Goal: Task Accomplishment & Management: Use online tool/utility

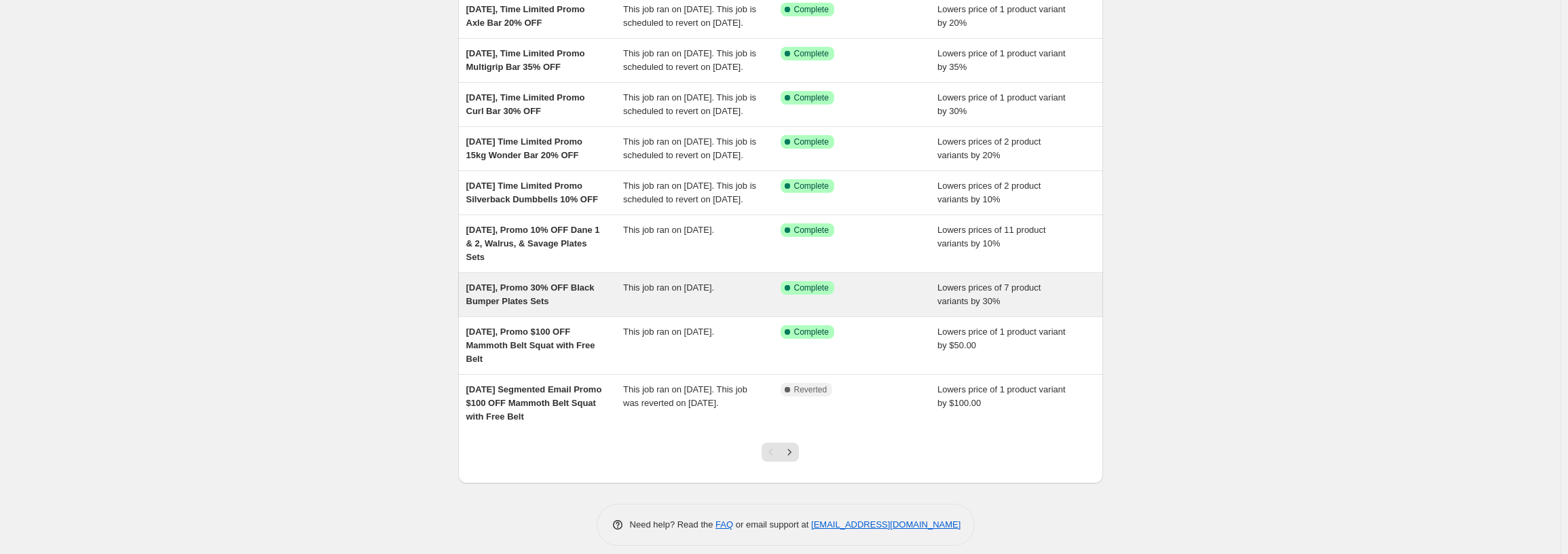
scroll to position [204, 0]
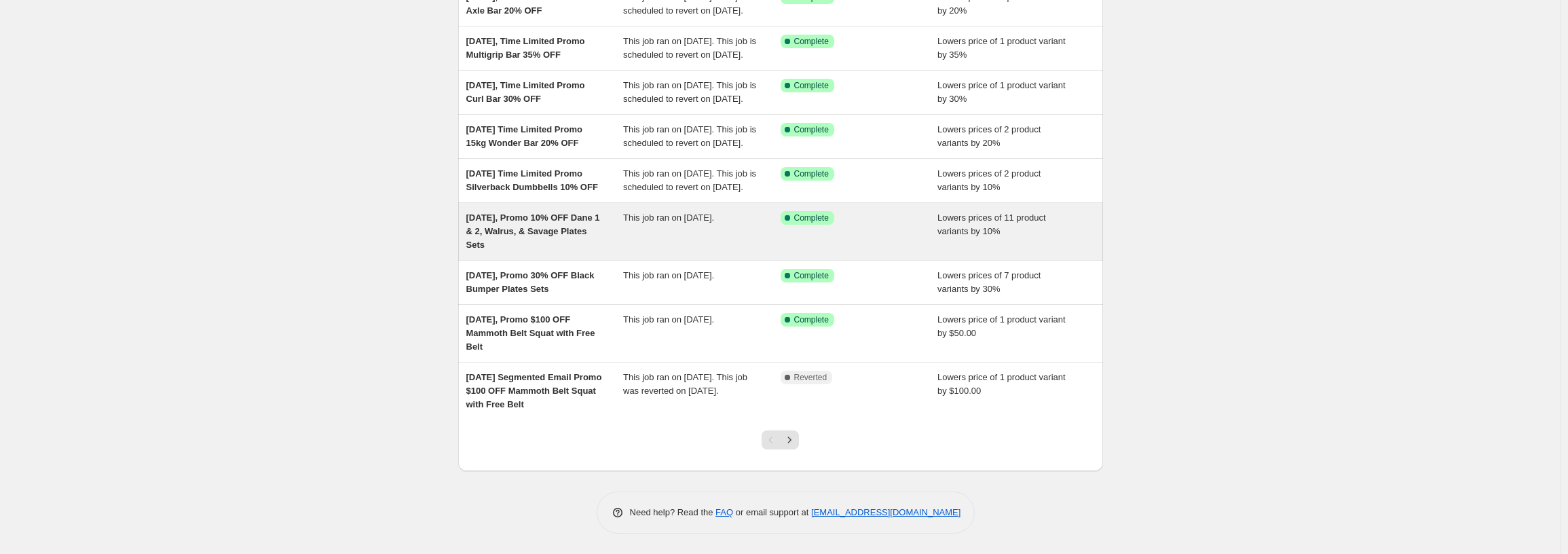
click at [622, 252] on div "[DATE], Promo 10% OFF Dane 1 & 2, Walrus, & Savage Plates Sets" at bounding box center [545, 231] width 158 height 41
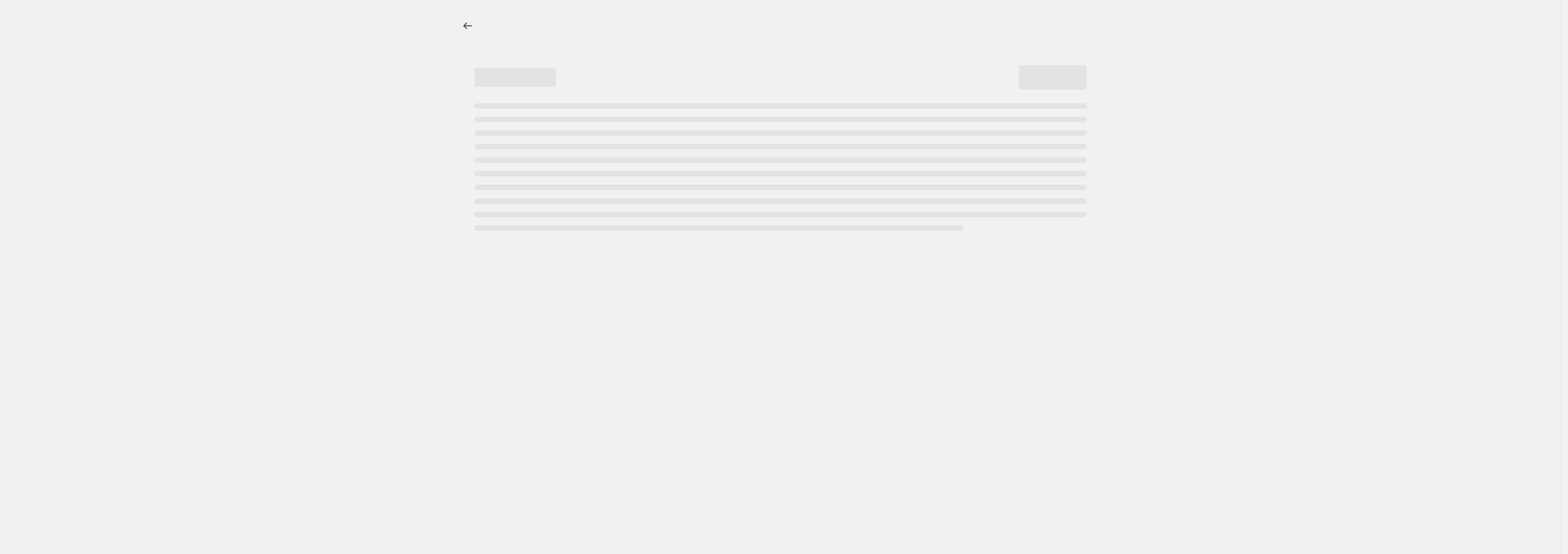
select select "percentage"
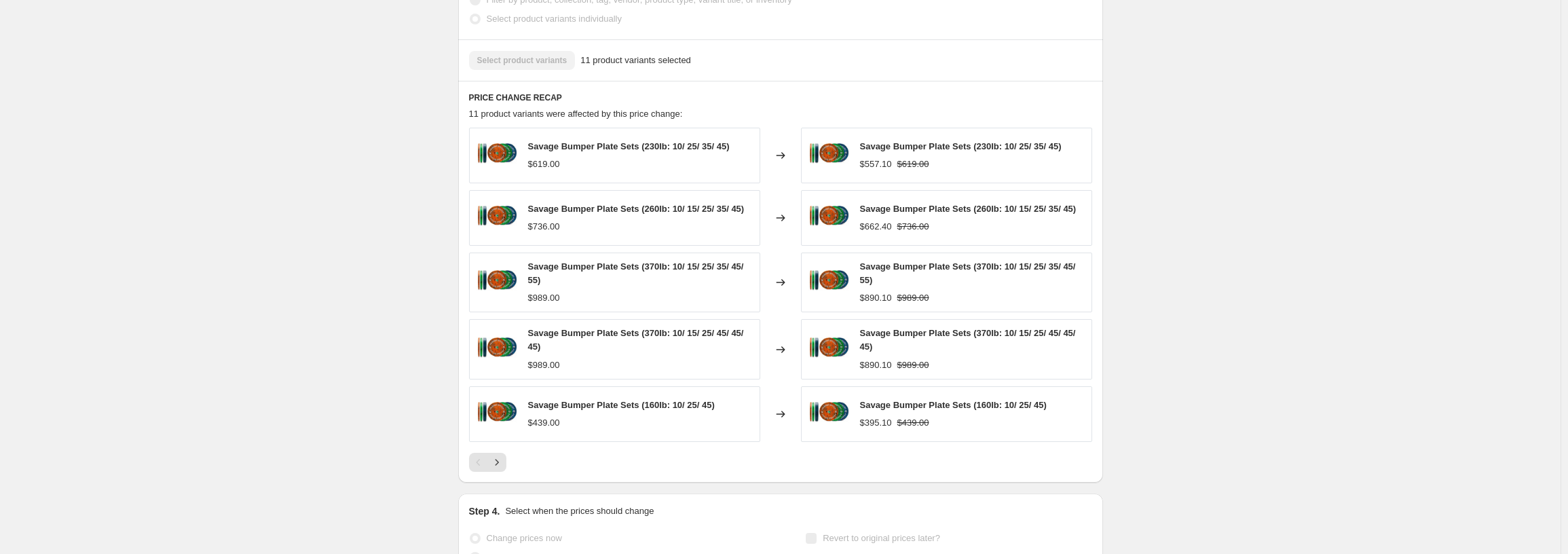
scroll to position [883, 0]
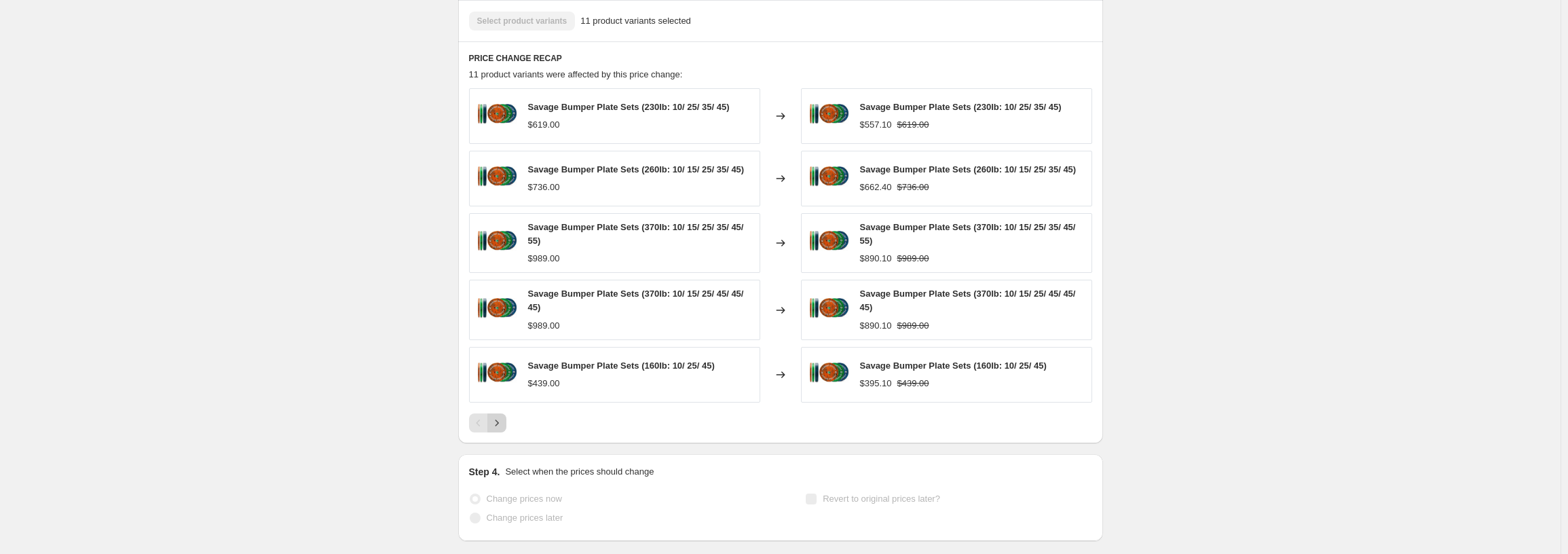
click at [501, 426] on icon "Next" at bounding box center [496, 423] width 14 height 14
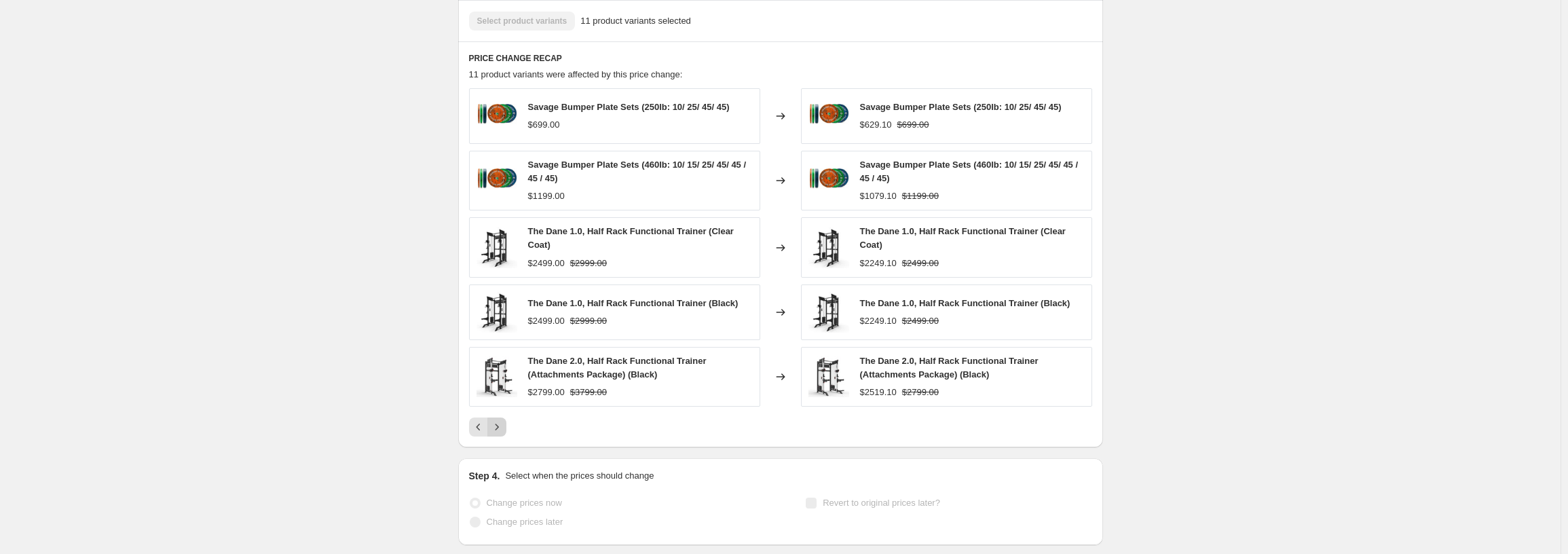
click at [501, 425] on icon "Next" at bounding box center [496, 426] width 14 height 14
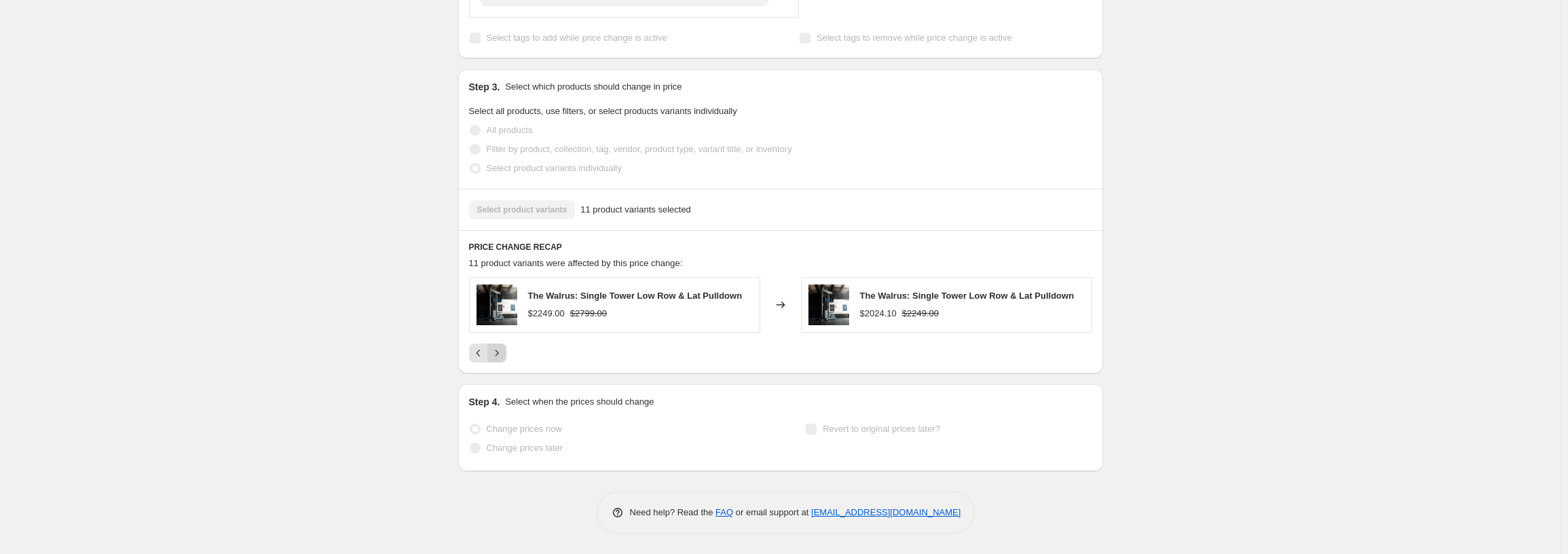
scroll to position [694, 0]
click at [476, 358] on icon "Previous" at bounding box center [478, 352] width 14 height 14
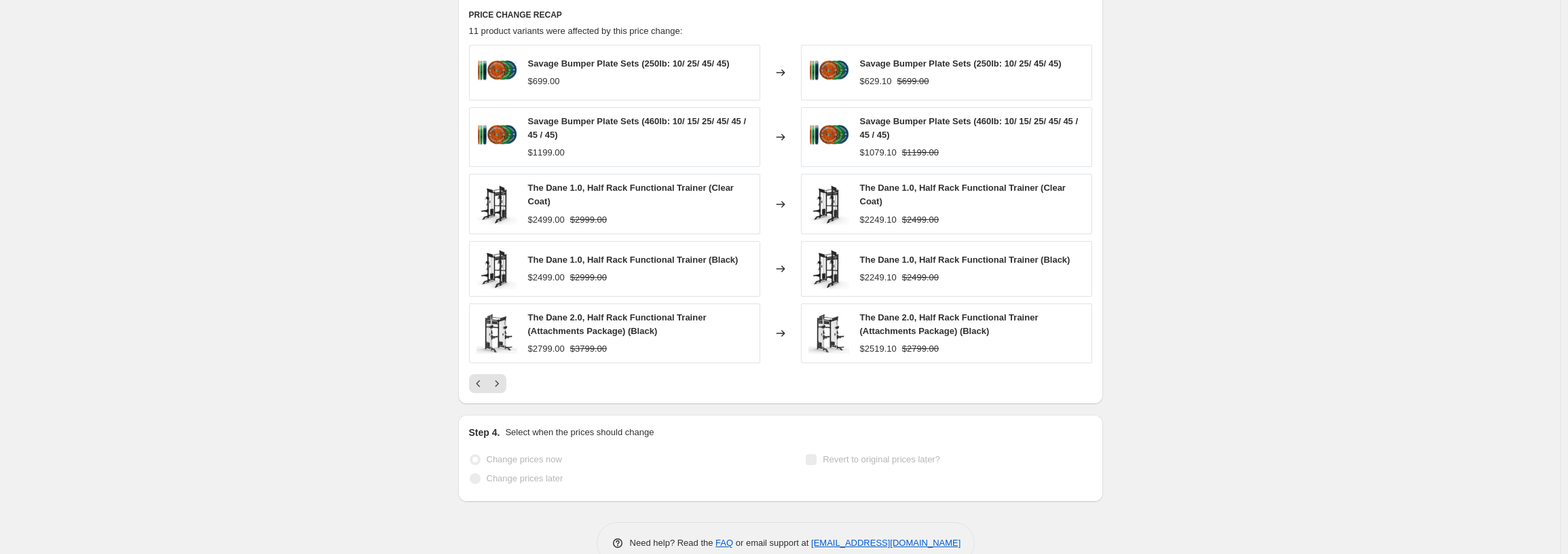
scroll to position [889, 0]
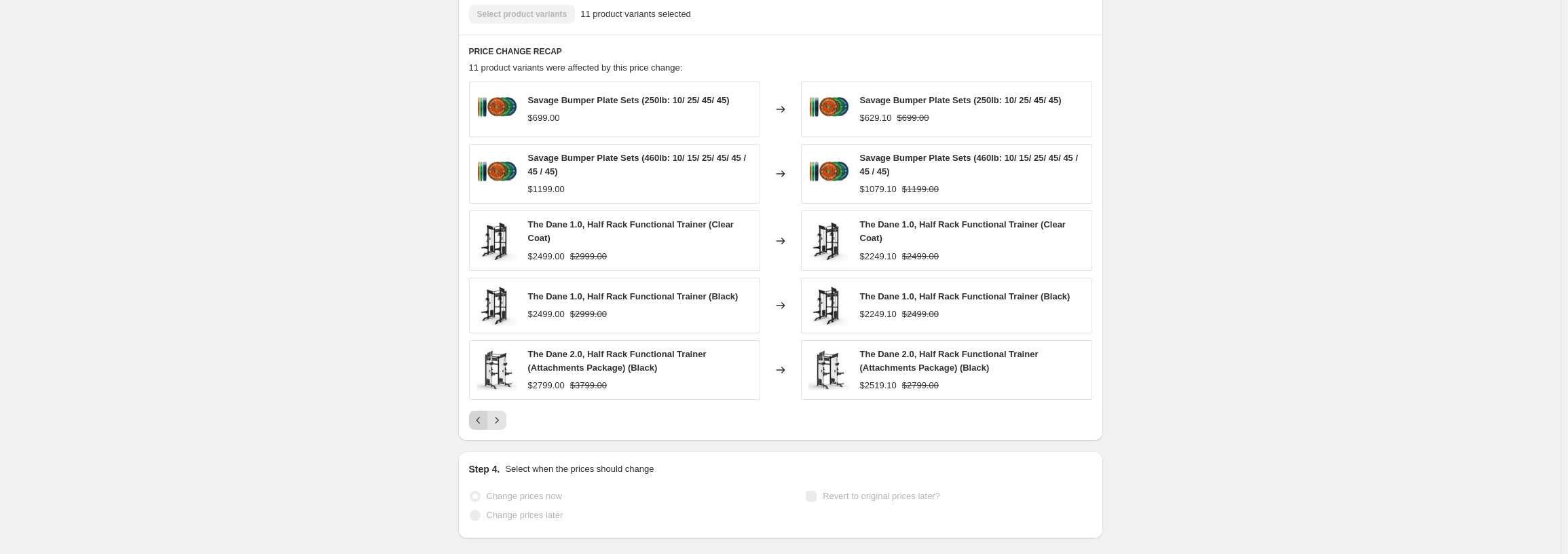
click at [480, 429] on button "Previous" at bounding box center [478, 420] width 19 height 19
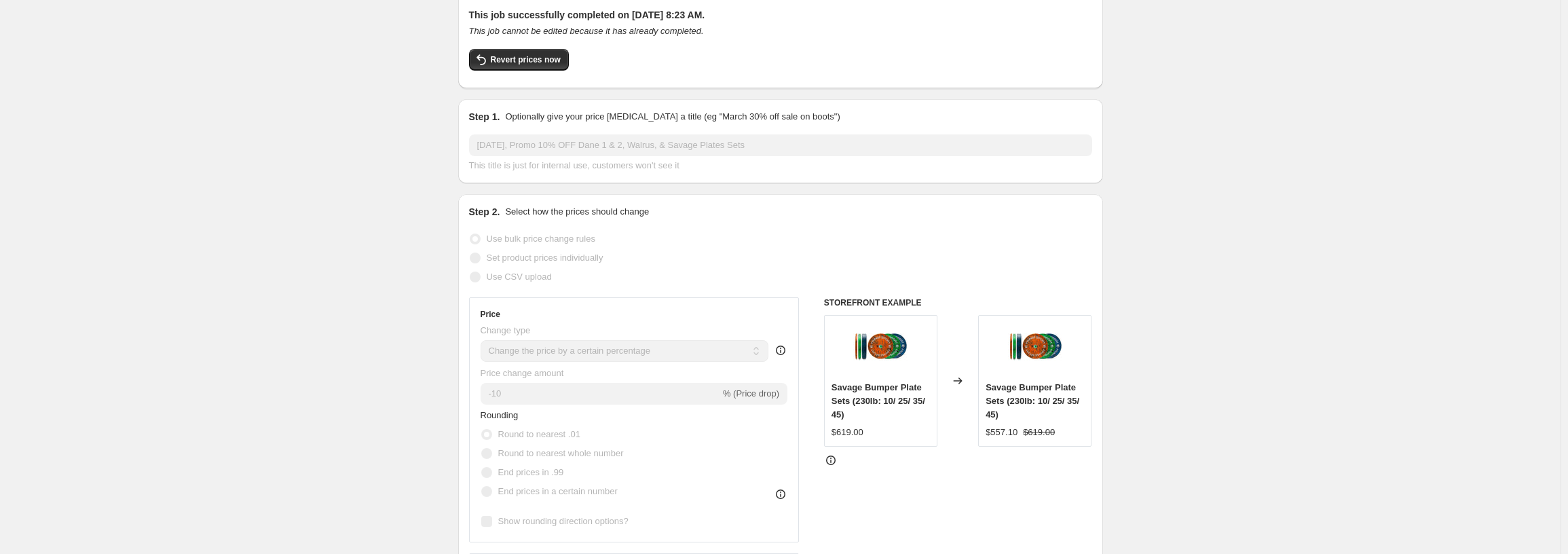
scroll to position [0, 0]
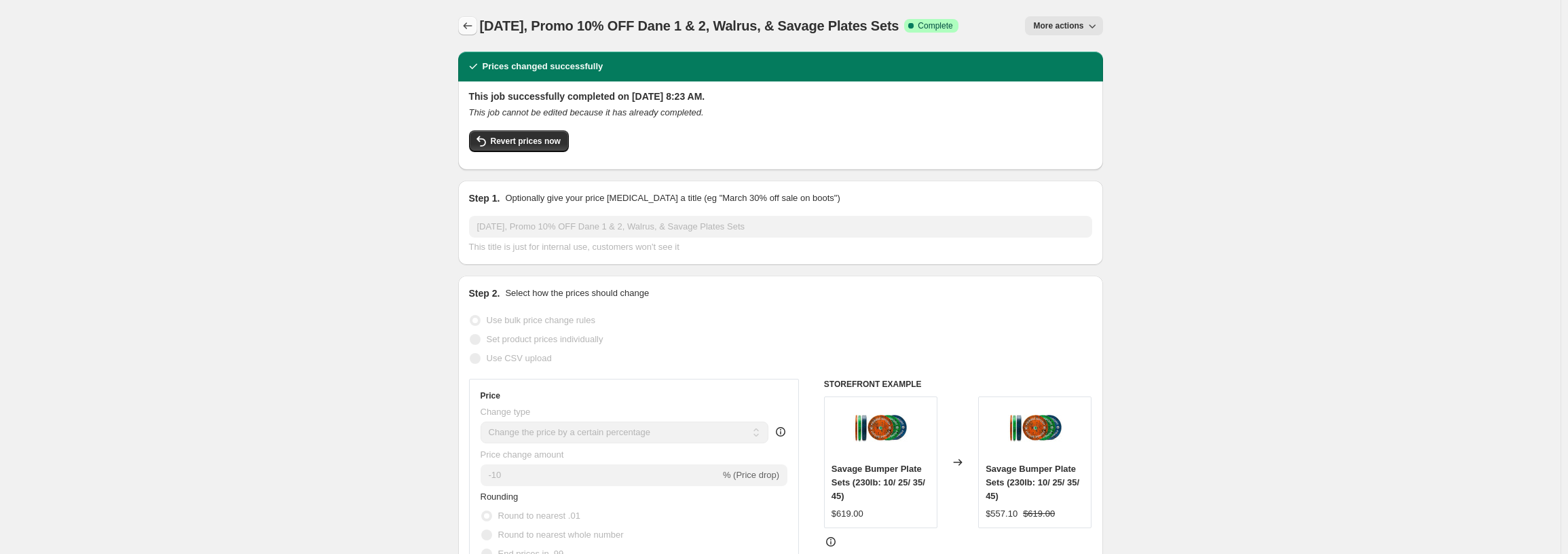
click at [467, 23] on icon "Price change jobs" at bounding box center [467, 25] width 14 height 14
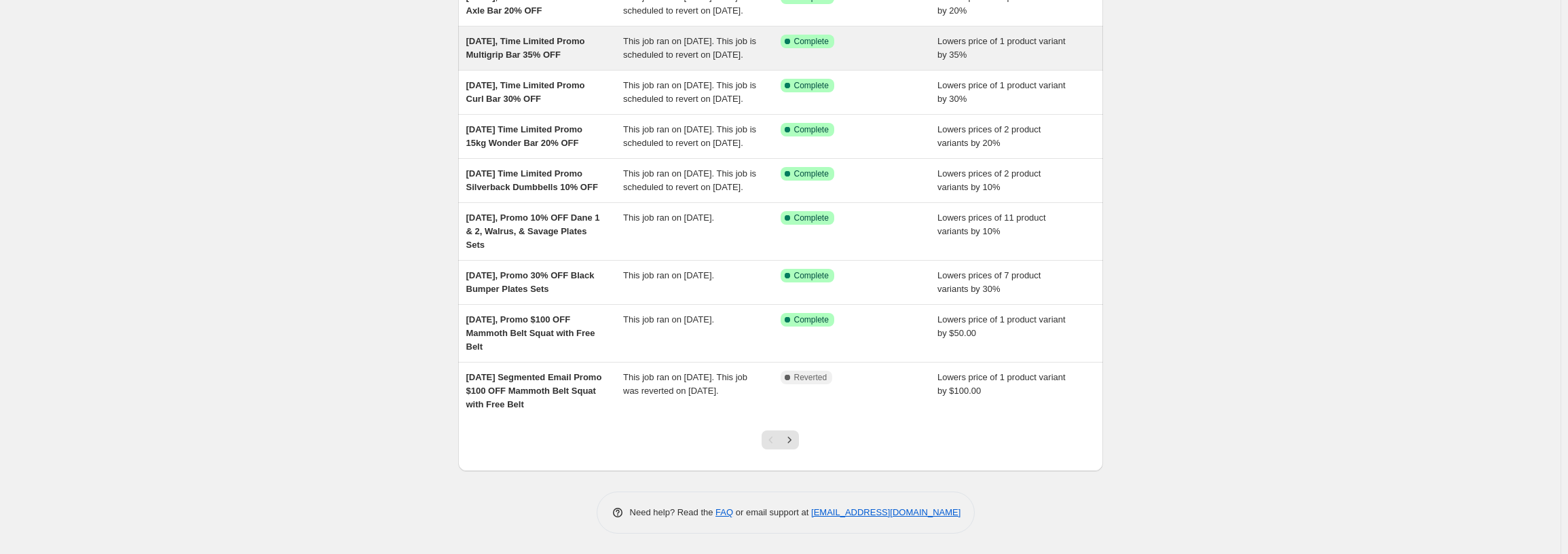
scroll to position [204, 0]
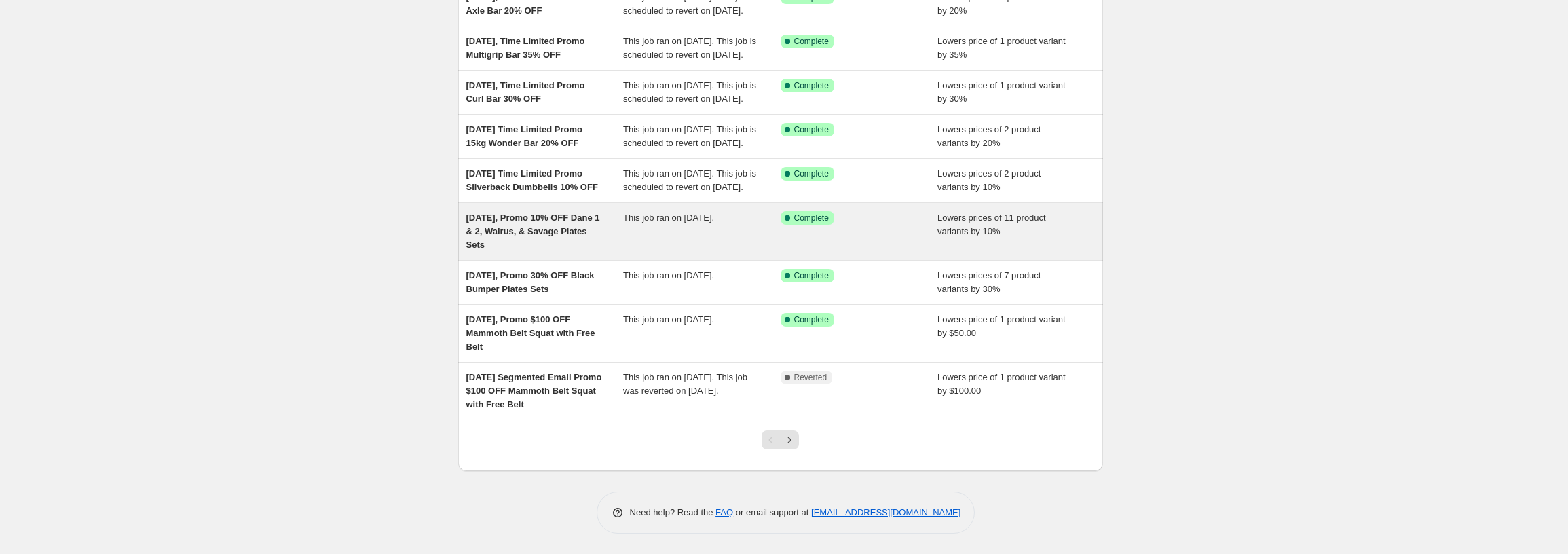
click at [598, 252] on div "[DATE], Promo 10% OFF Dane 1 & 2, Walrus, & Savage Plates Sets" at bounding box center [545, 231] width 158 height 41
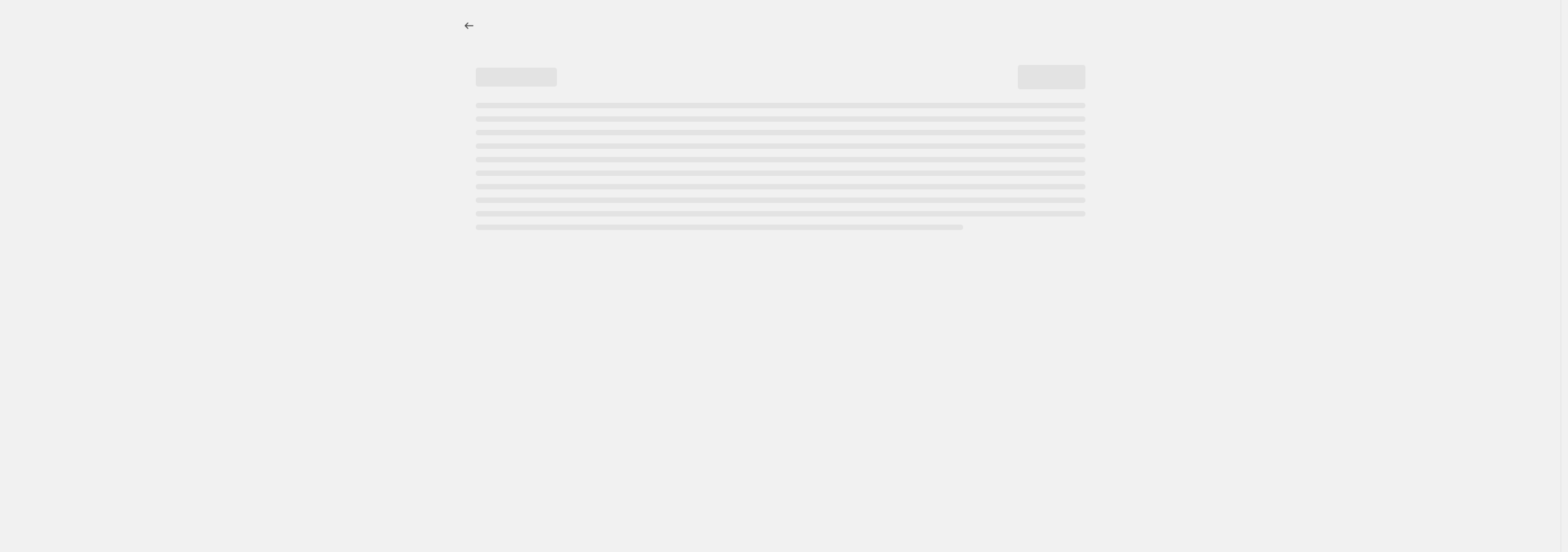
select select "percentage"
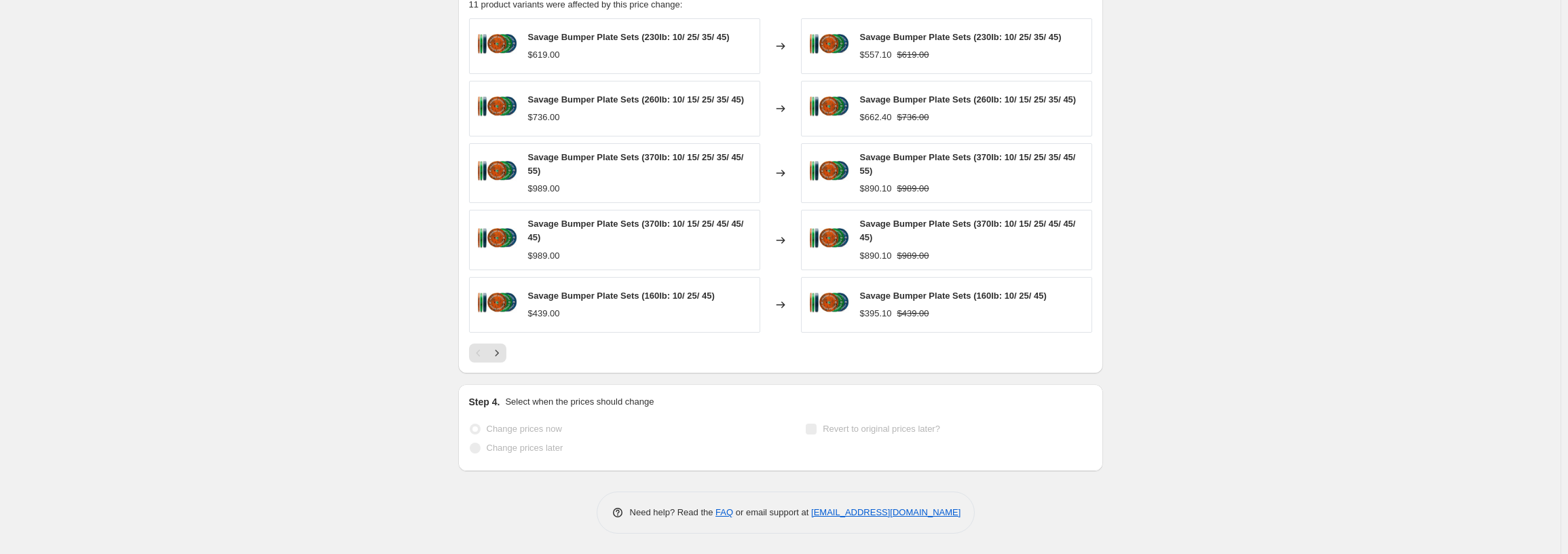
scroll to position [953, 0]
click at [498, 354] on icon "Next" at bounding box center [496, 352] width 14 height 14
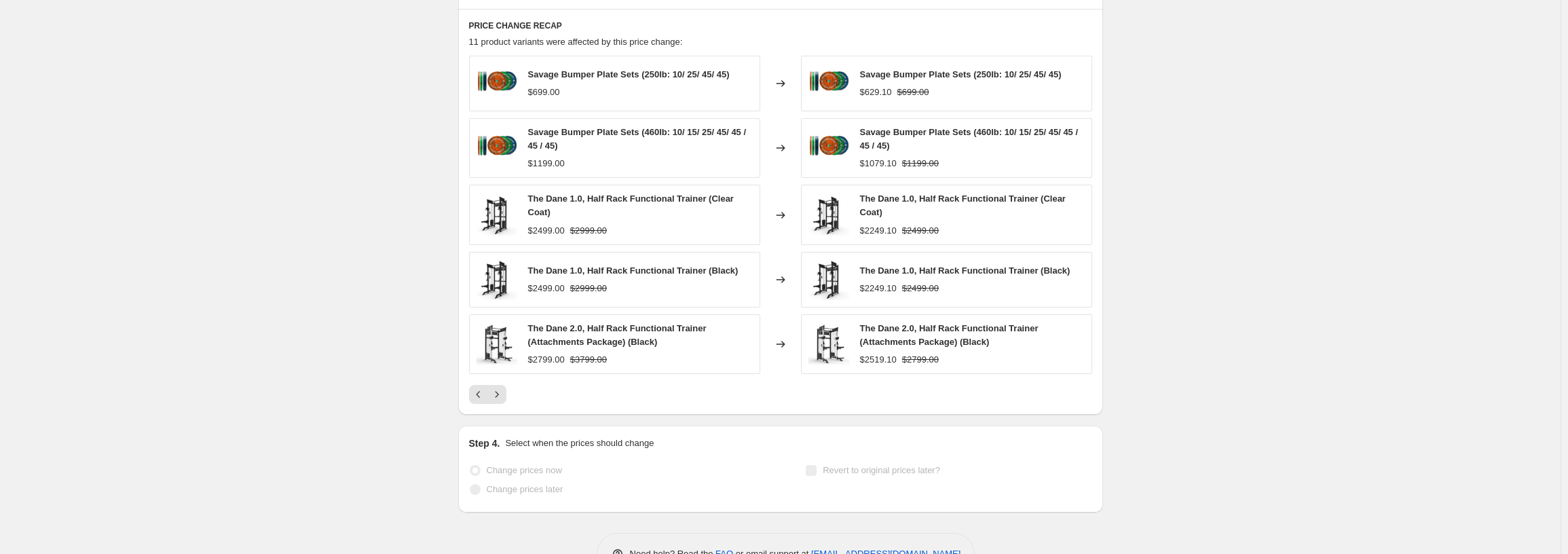
scroll to position [885, 0]
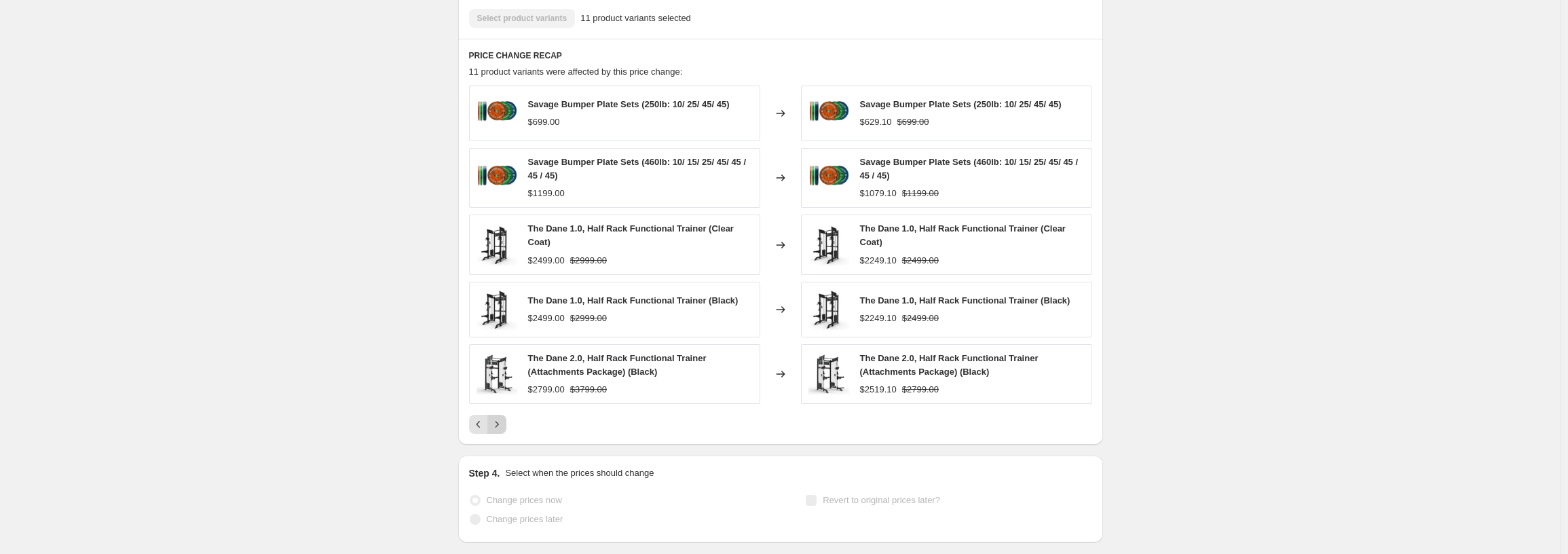
click at [503, 422] on icon "Next" at bounding box center [496, 424] width 14 height 14
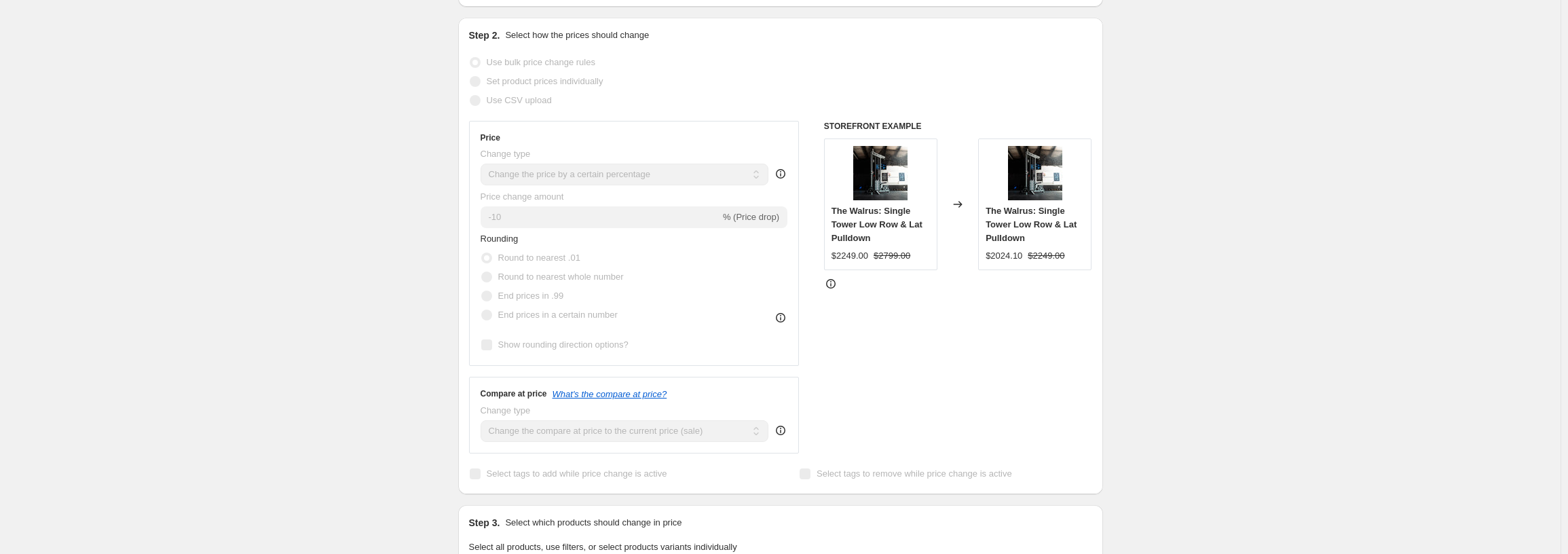
scroll to position [15, 0]
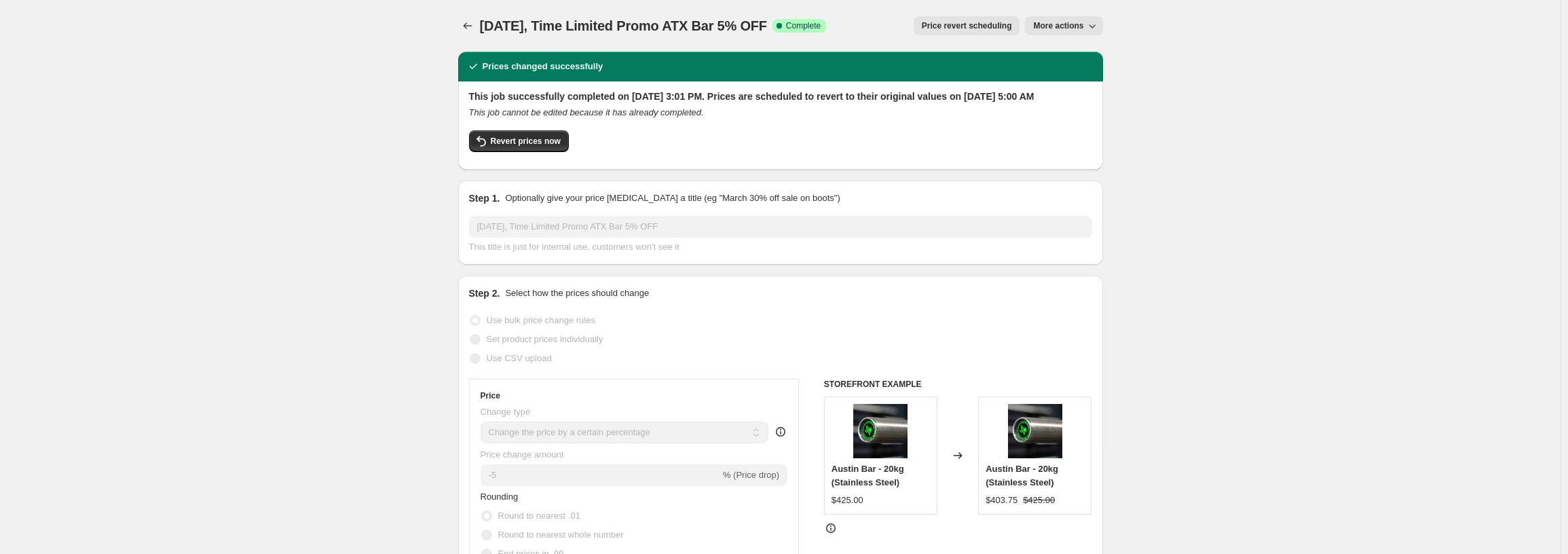
select select "percentage"
